Goal: Find specific page/section: Find specific page/section

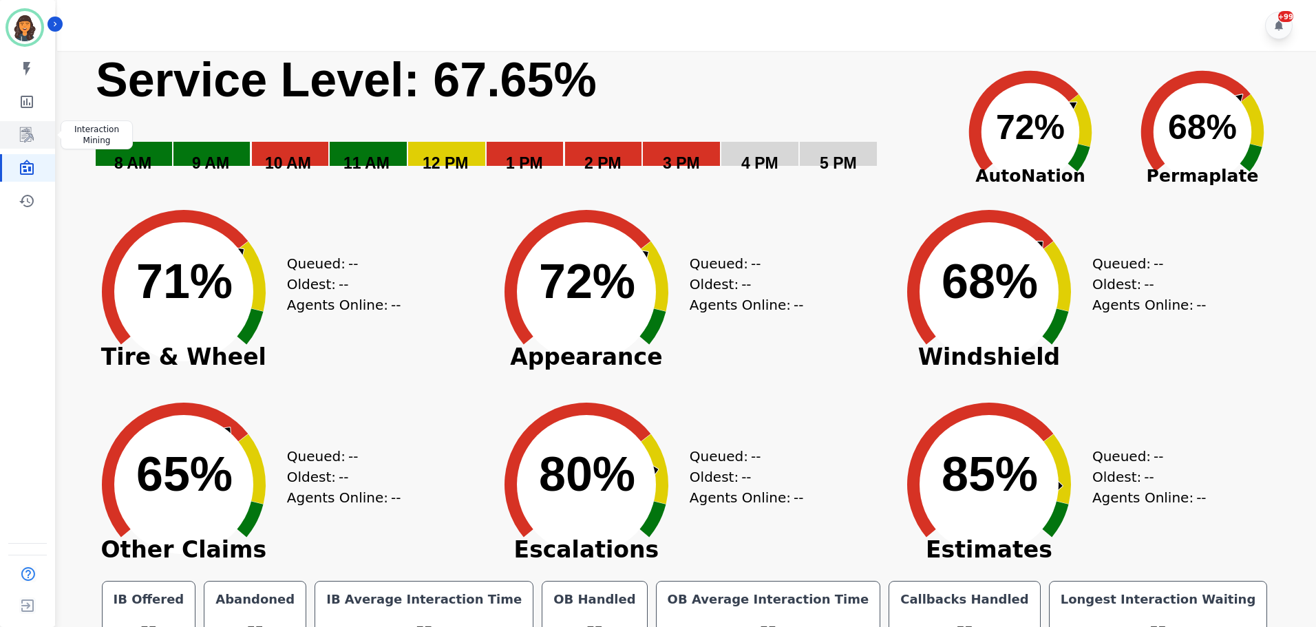
click at [28, 128] on icon "Sidebar" at bounding box center [27, 135] width 17 height 17
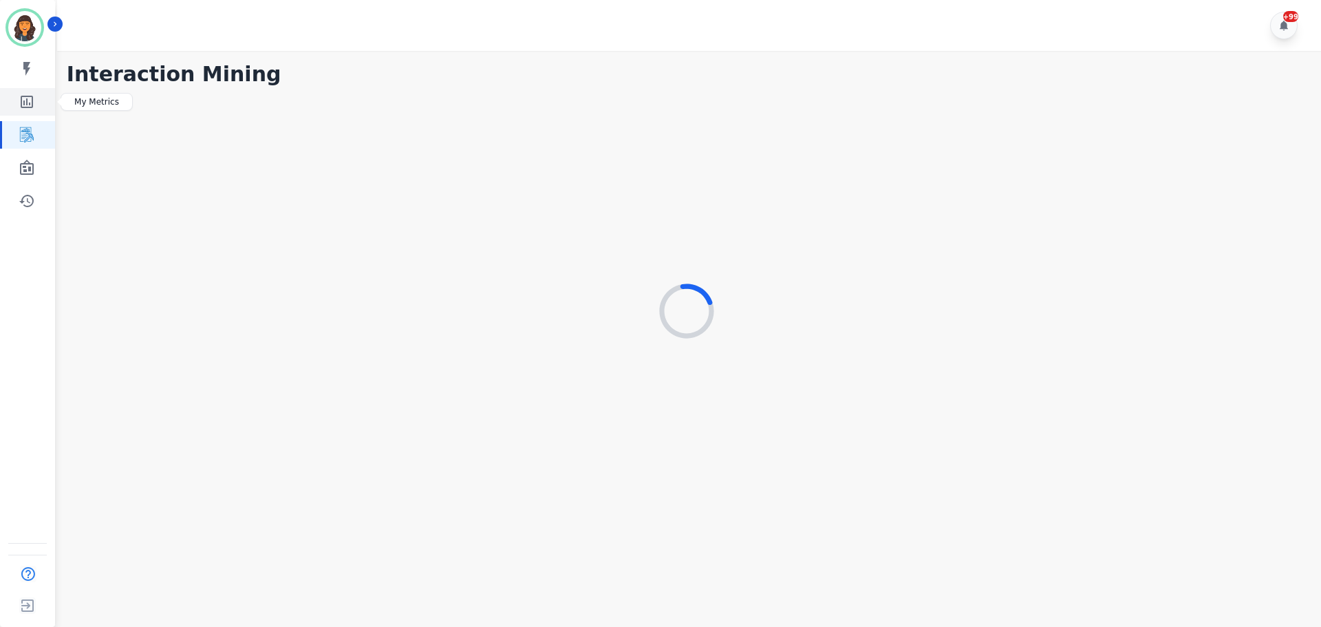
click at [32, 97] on icon "Sidebar" at bounding box center [27, 102] width 12 height 12
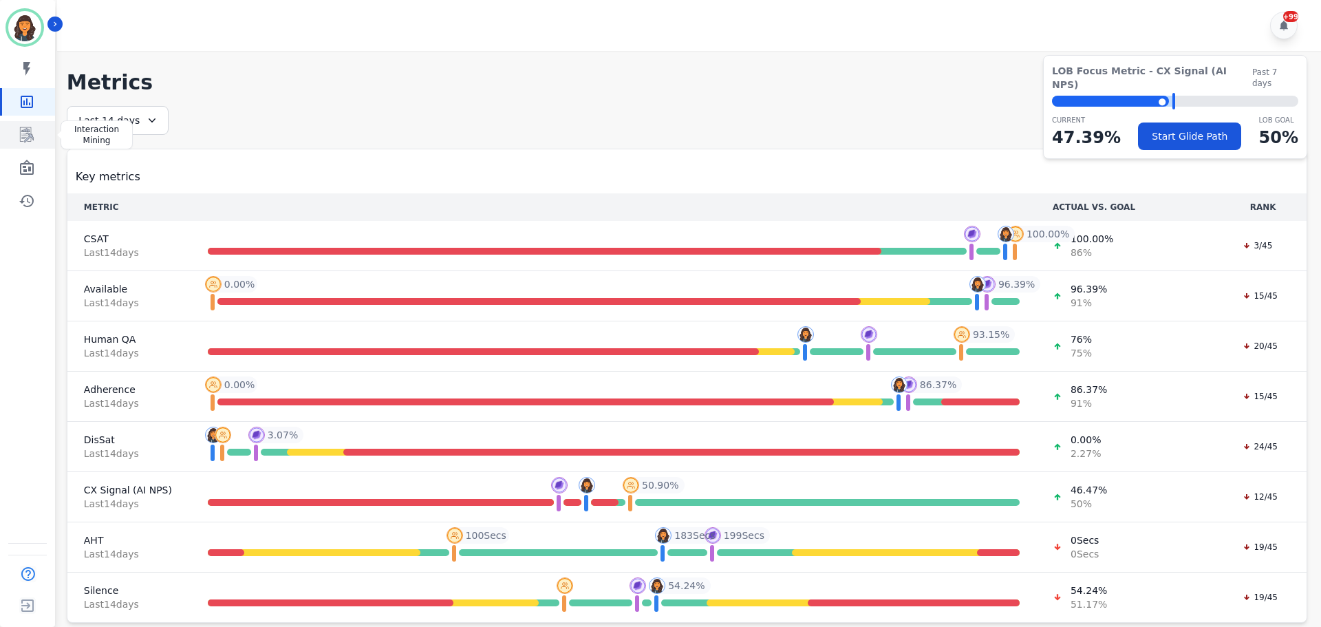
click at [29, 131] on icon "Sidebar" at bounding box center [27, 134] width 14 height 15
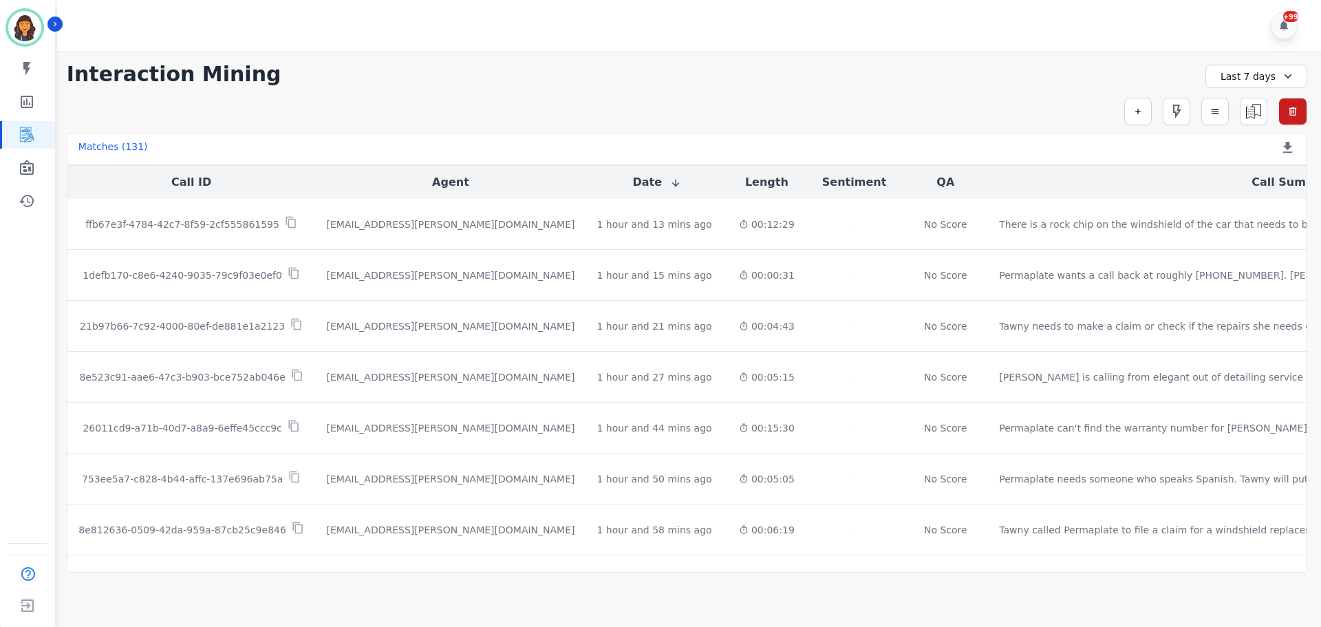
click at [1256, 79] on div "Last 7 days" at bounding box center [1257, 76] width 102 height 23
click at [1252, 125] on li "[DATE]" at bounding box center [1265, 125] width 69 height 14
click at [35, 169] on link "Sidebar" at bounding box center [28, 168] width 53 height 28
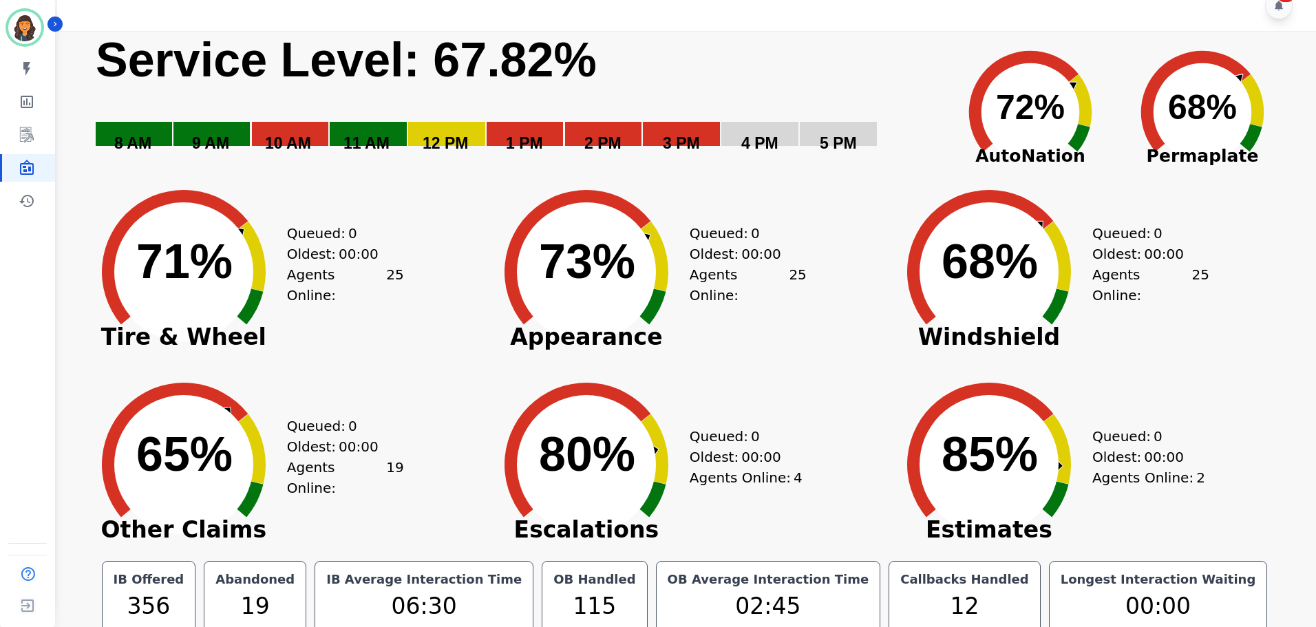
scroll to position [31, 0]
